Goal: Navigation & Orientation: Find specific page/section

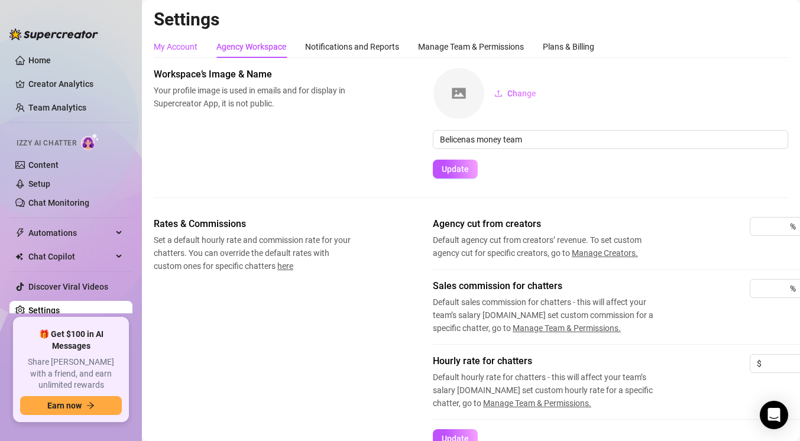
click at [191, 44] on div "My Account" at bounding box center [176, 46] width 44 height 13
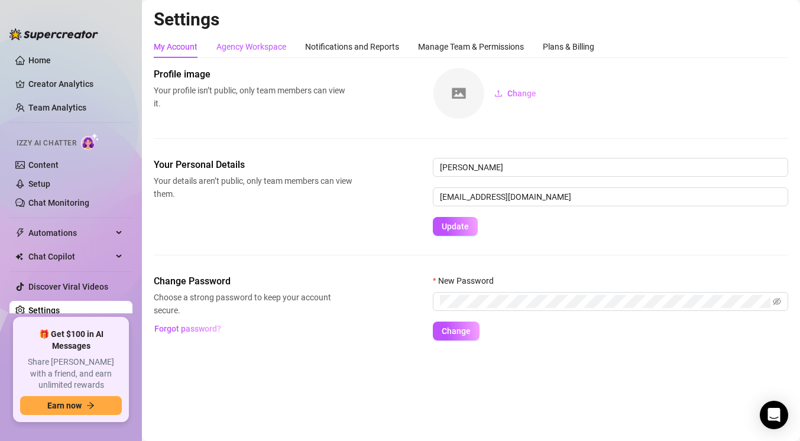
click at [239, 42] on div "Agency Workspace" at bounding box center [251, 46] width 70 height 13
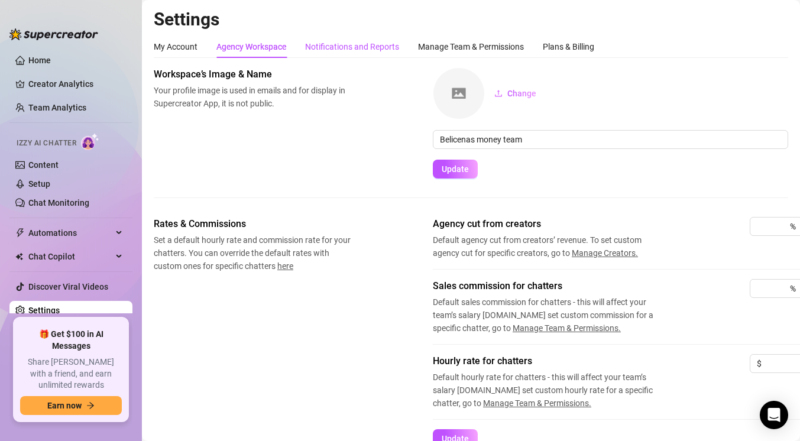
click at [370, 43] on div "Notifications and Reports" at bounding box center [352, 46] width 94 height 13
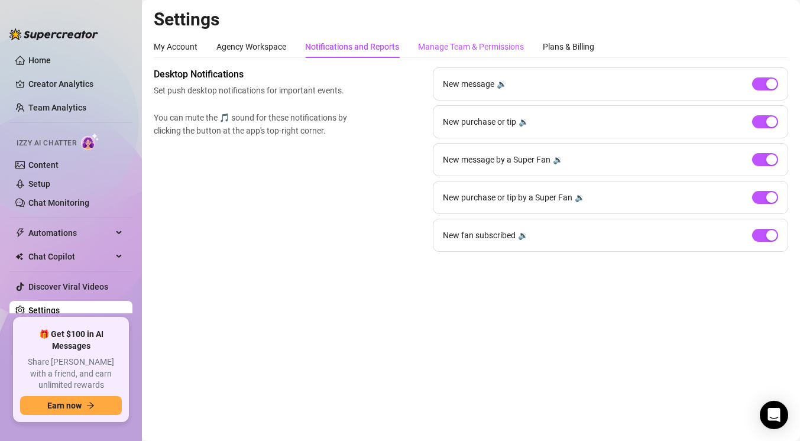
click at [435, 40] on div "Manage Team & Permissions" at bounding box center [471, 46] width 106 height 13
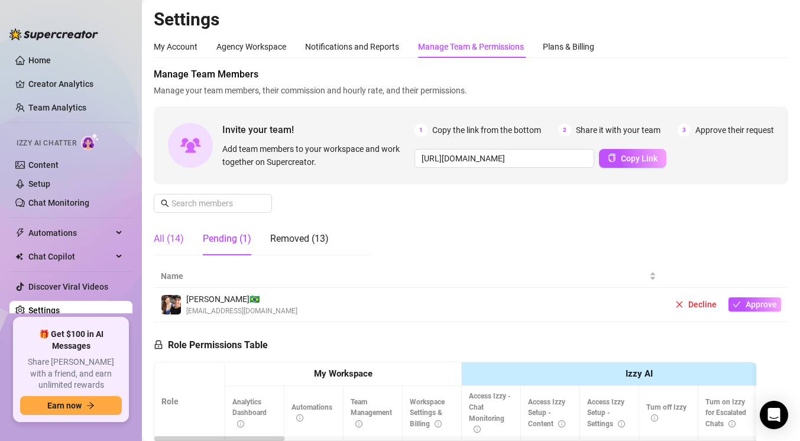
click at [180, 239] on div "All (14)" at bounding box center [169, 239] width 30 height 14
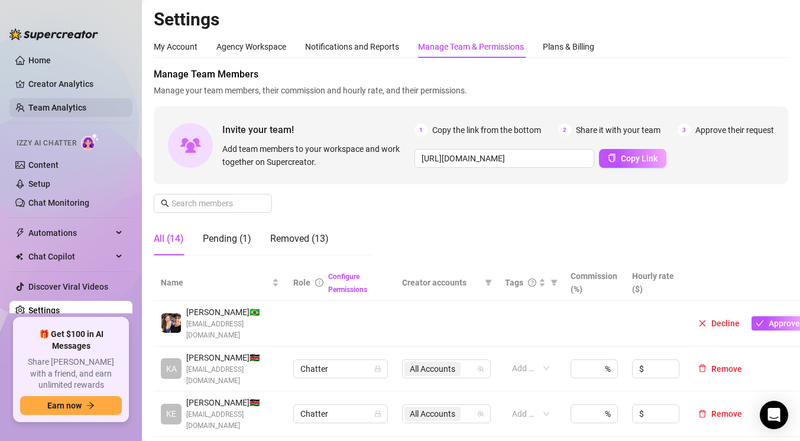
click at [83, 109] on link "Team Analytics" at bounding box center [57, 107] width 58 height 9
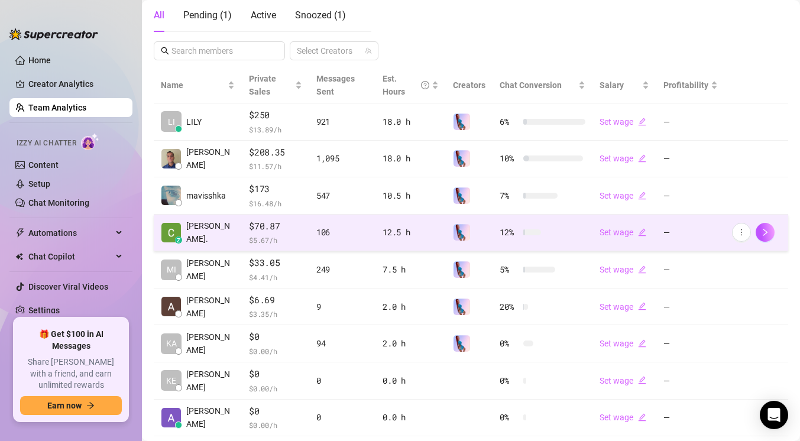
scroll to position [193, 0]
